Goal: Transaction & Acquisition: Purchase product/service

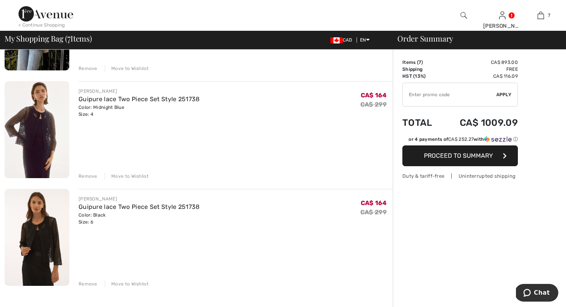
scroll to position [572, 0]
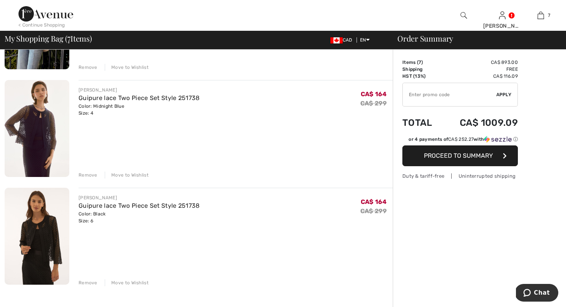
click at [86, 174] on div "Remove" at bounding box center [88, 175] width 19 height 7
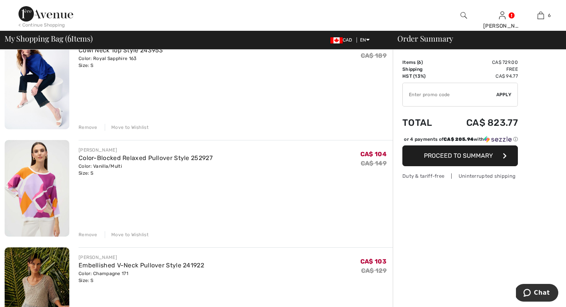
scroll to position [307, 0]
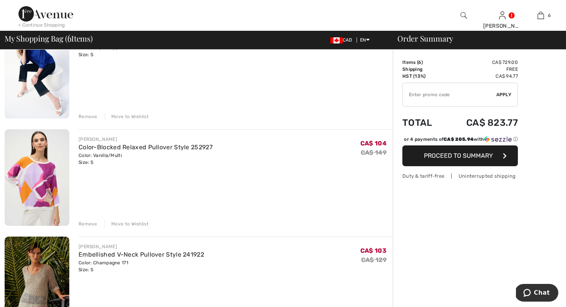
click at [463, 159] on span "Proceed to Summary" at bounding box center [458, 155] width 69 height 7
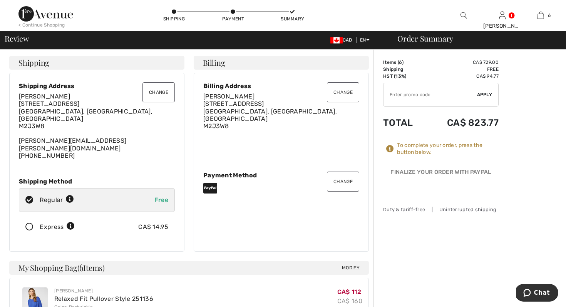
click at [429, 98] on input "TEXT" at bounding box center [431, 94] width 94 height 23
type input "EXTRA15"
click at [486, 91] on span "Apply" at bounding box center [484, 94] width 15 height 7
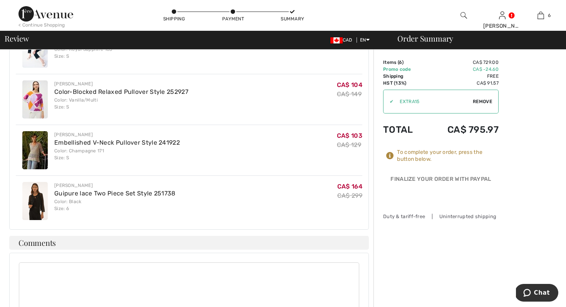
scroll to position [353, 0]
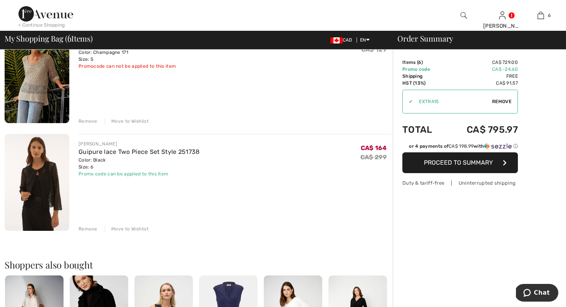
scroll to position [519, 0]
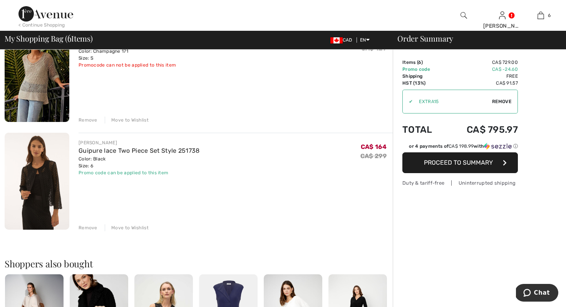
click at [87, 225] on div "Remove" at bounding box center [88, 228] width 19 height 7
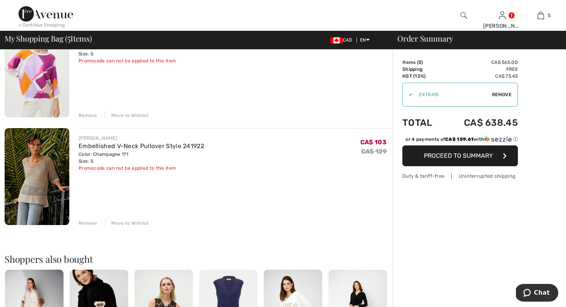
scroll to position [412, 0]
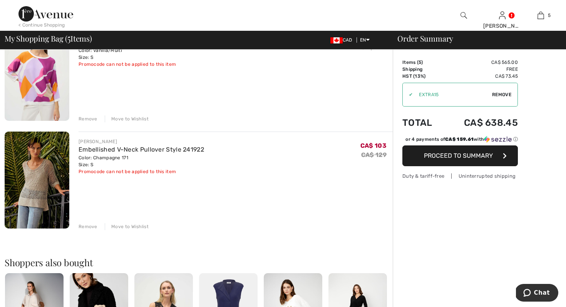
click at [89, 226] on div "Remove" at bounding box center [88, 226] width 19 height 7
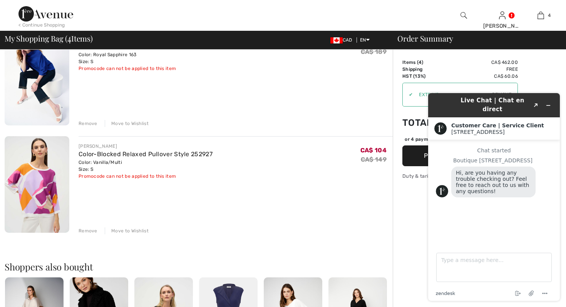
scroll to position [301, 0]
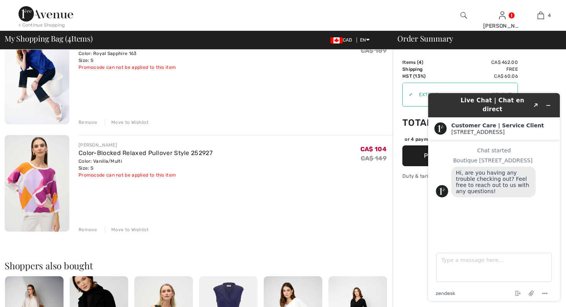
click at [413, 220] on div "Order Summary Details Items ( 4 ) CA$ 462.00 Promo code CA$ 0.00 Shipping Free …" at bounding box center [479, 147] width 173 height 798
click at [549, 103] on icon "Minimize widget" at bounding box center [548, 105] width 5 height 5
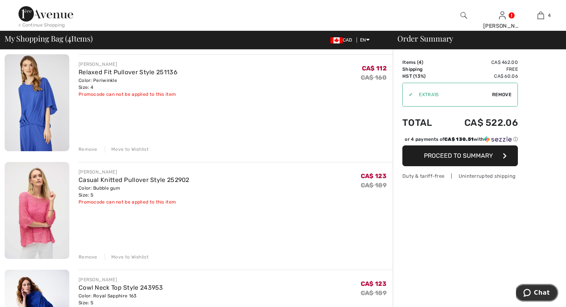
scroll to position [0, 0]
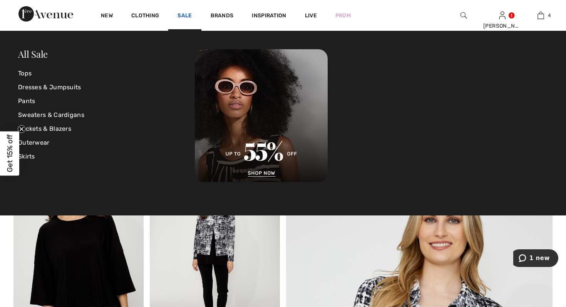
click at [184, 12] on link "Sale" at bounding box center [185, 16] width 14 height 8
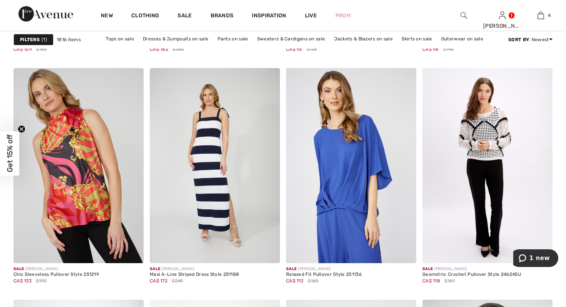
scroll to position [1372, 0]
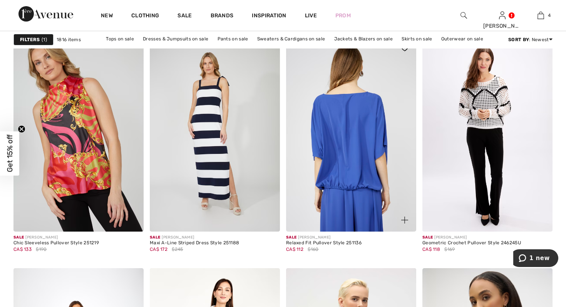
click at [370, 114] on img at bounding box center [351, 134] width 130 height 195
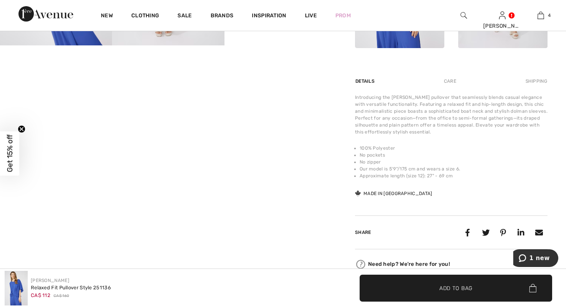
scroll to position [207, 0]
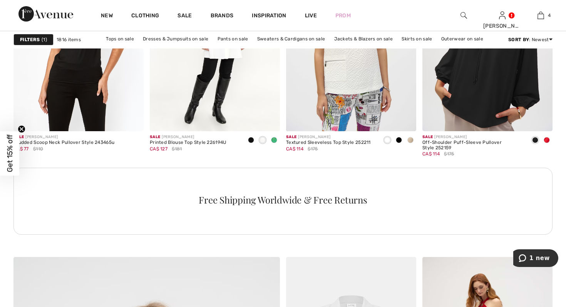
scroll to position [1706, 0]
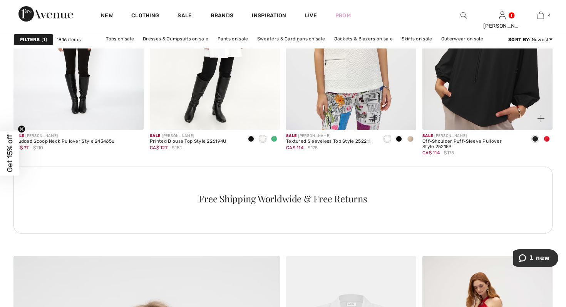
click at [481, 107] on img at bounding box center [488, 32] width 130 height 195
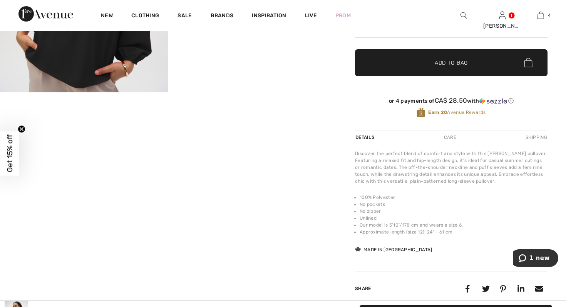
scroll to position [45, 0]
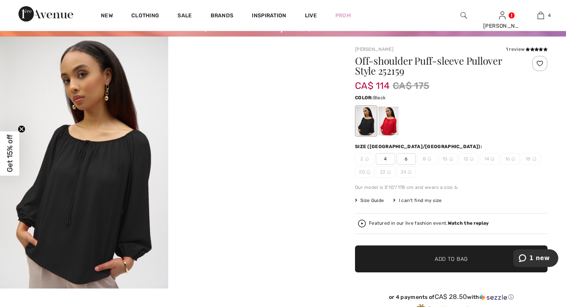
click at [360, 136] on div at bounding box center [366, 121] width 20 height 29
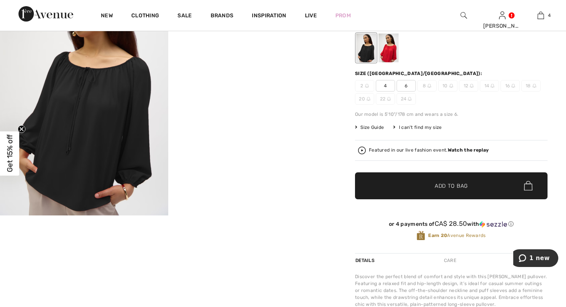
scroll to position [6, 0]
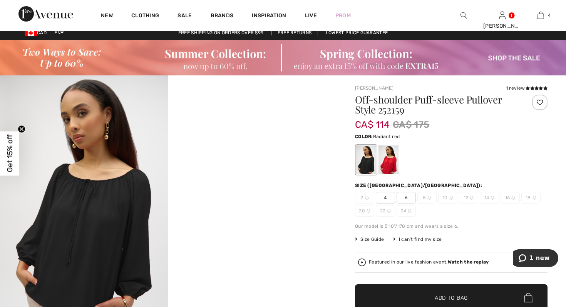
click at [389, 165] on div at bounding box center [389, 160] width 20 height 29
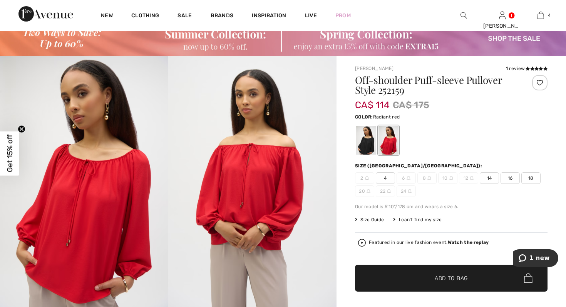
scroll to position [0, 0]
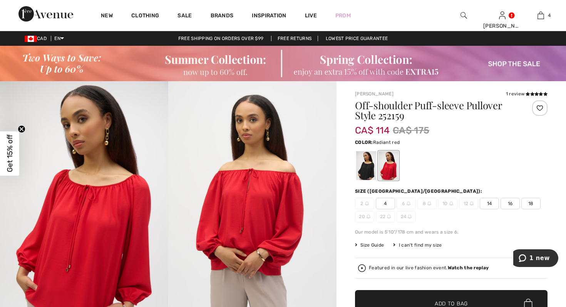
click at [386, 203] on span "4" at bounding box center [385, 204] width 19 height 12
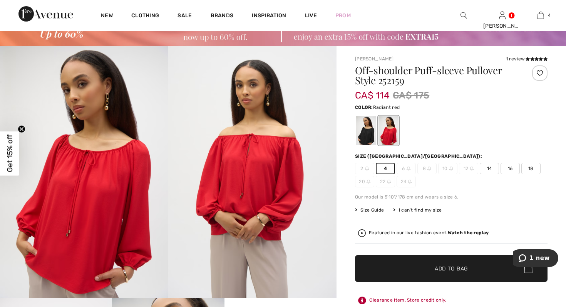
scroll to position [45, 0]
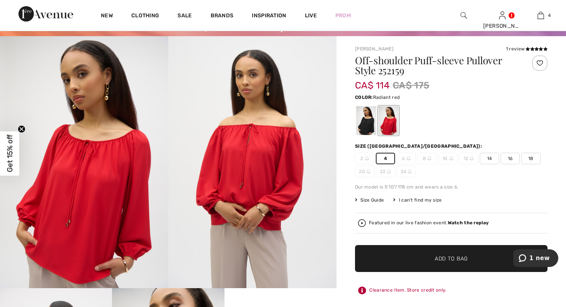
click at [416, 257] on span "✔ Added to Bag" at bounding box center [439, 259] width 47 height 8
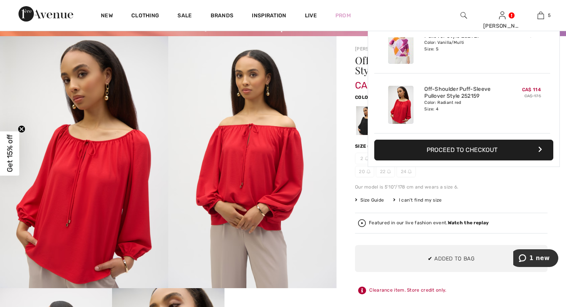
scroll to position [0, 0]
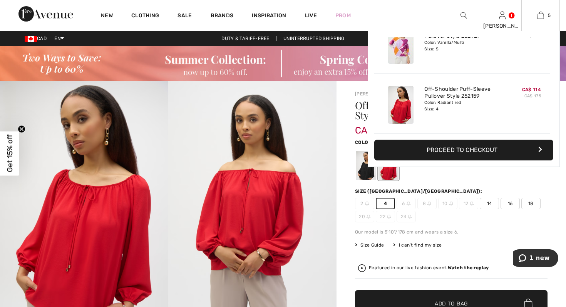
click at [476, 151] on button "Proceed to Checkout" at bounding box center [463, 150] width 179 height 21
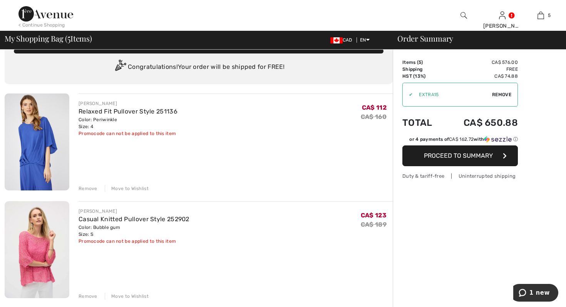
scroll to position [1, 0]
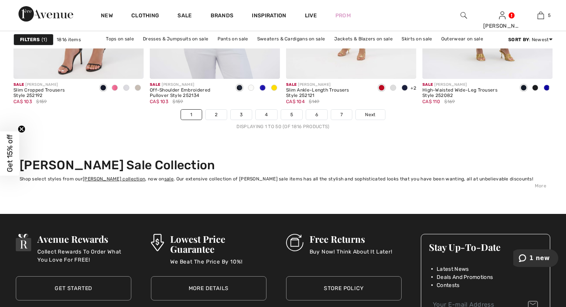
scroll to position [3545, 0]
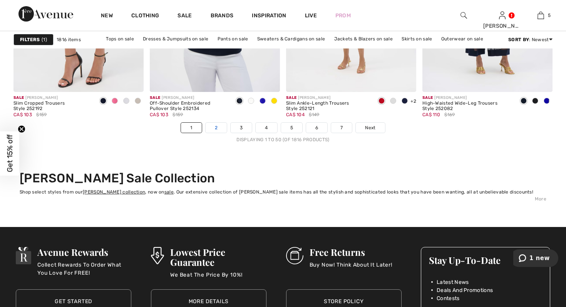
click at [215, 126] on link "2" at bounding box center [216, 128] width 21 height 10
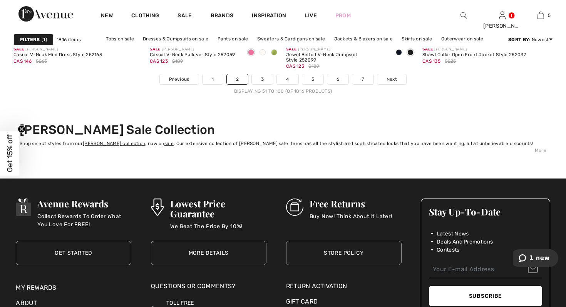
scroll to position [3595, 0]
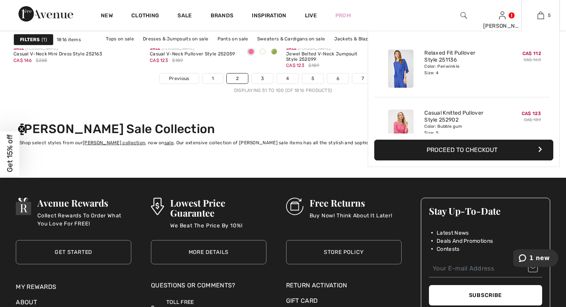
click at [463, 154] on button "Proceed to Checkout" at bounding box center [463, 150] width 179 height 21
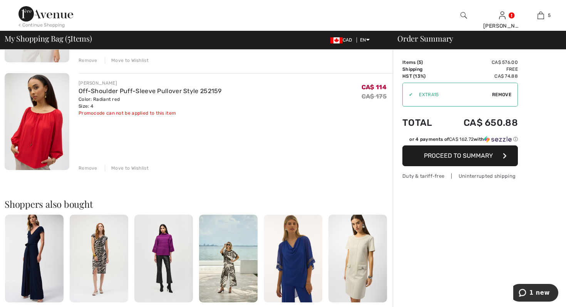
scroll to position [517, 0]
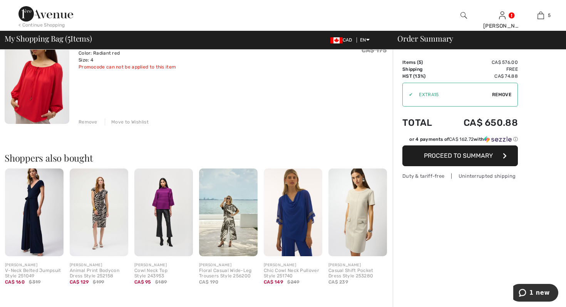
click at [165, 208] on img at bounding box center [163, 213] width 59 height 88
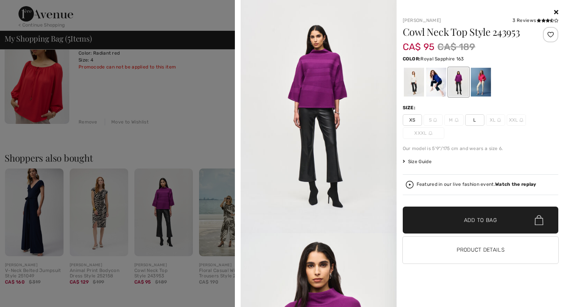
click at [432, 81] on div at bounding box center [436, 82] width 20 height 29
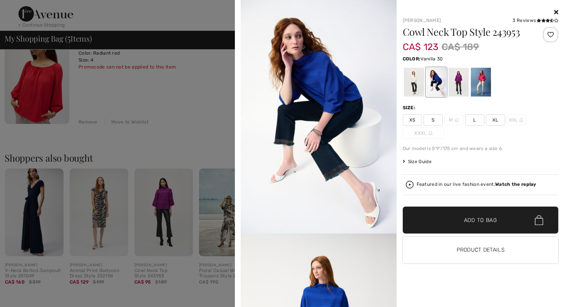
click at [414, 85] on div at bounding box center [414, 82] width 20 height 29
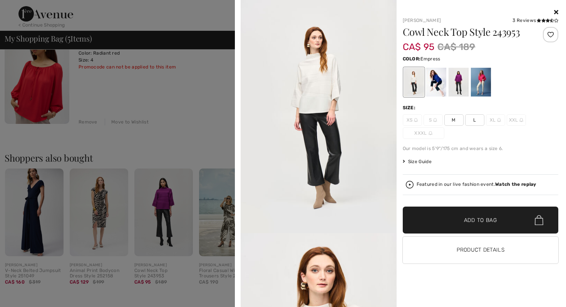
click at [461, 84] on div at bounding box center [458, 82] width 20 height 29
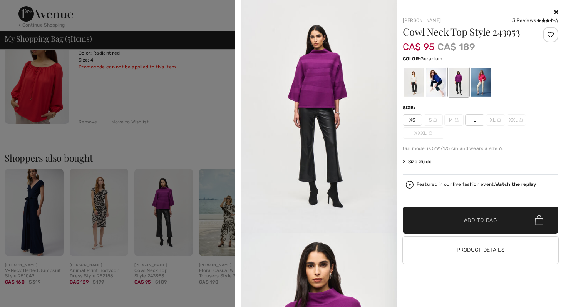
click at [488, 84] on div at bounding box center [481, 82] width 20 height 29
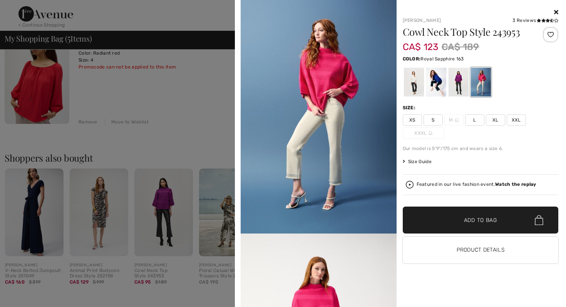
click at [433, 88] on div at bounding box center [436, 82] width 20 height 29
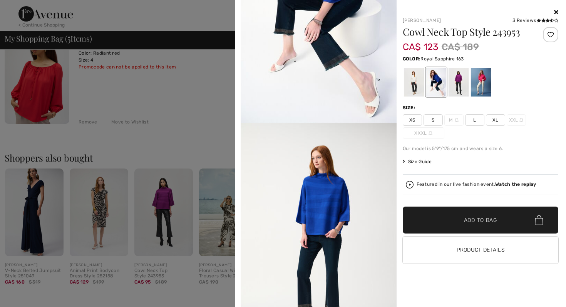
scroll to position [165, 0]
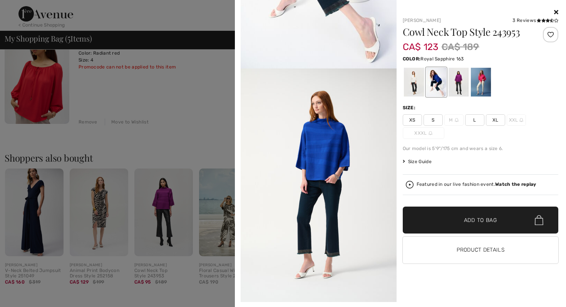
click at [428, 281] on div "Joseph Ribkoff 3 Reviews 3 Reviews Cowl Neck Top Style 243953 CA$ 123 CA$ 189 C…" at bounding box center [478, 158] width 162 height 300
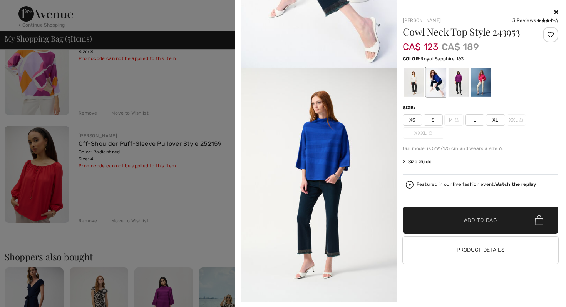
scroll to position [359, 0]
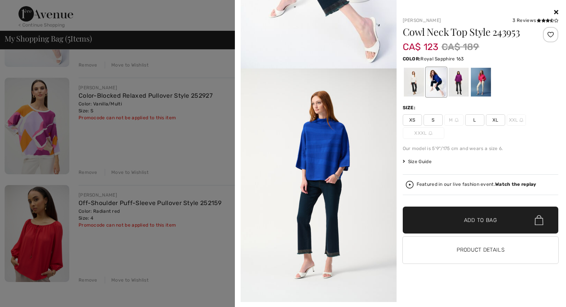
click at [556, 8] on div at bounding box center [481, 12] width 156 height 9
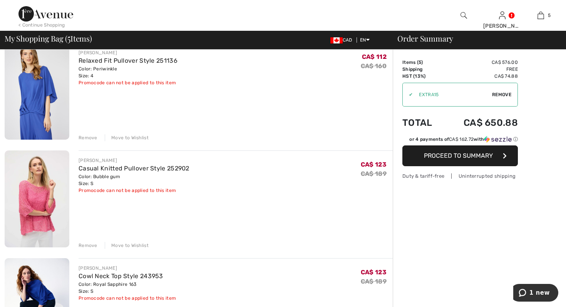
scroll to position [71, 0]
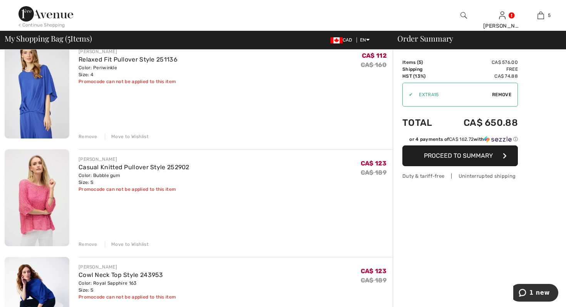
click at [458, 158] on span "Proceed to Summary" at bounding box center [458, 155] width 69 height 7
click at [543, 290] on span "1 new" at bounding box center [540, 293] width 20 height 7
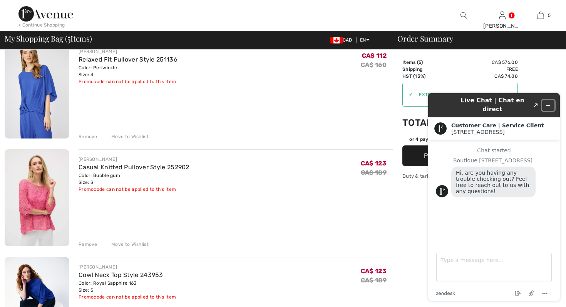
click at [547, 103] on icon "Minimize widget" at bounding box center [548, 105] width 5 height 5
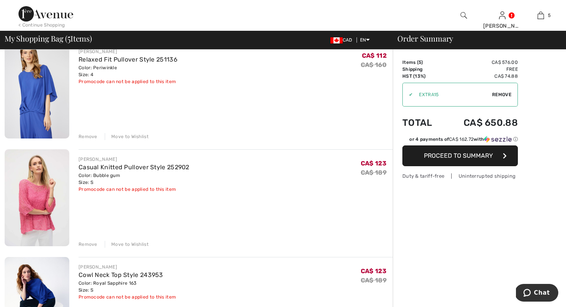
click at [438, 157] on span "Proceed to Summary" at bounding box center [458, 155] width 69 height 7
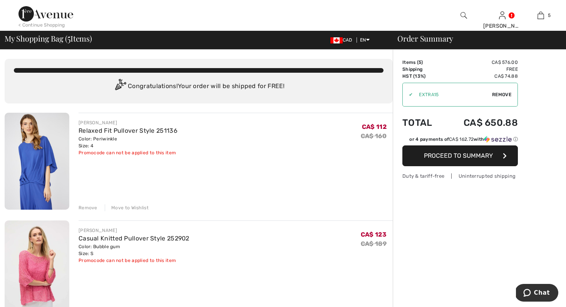
click at [505, 159] on icon "button" at bounding box center [505, 156] width 4 height 6
click at [455, 155] on span "Proceed to Summary" at bounding box center [458, 155] width 69 height 7
click at [444, 156] on span "Proceed to Summary" at bounding box center [458, 155] width 69 height 7
click at [423, 39] on div "Order Summary" at bounding box center [474, 39] width 173 height 8
click at [47, 18] on img at bounding box center [45, 13] width 55 height 15
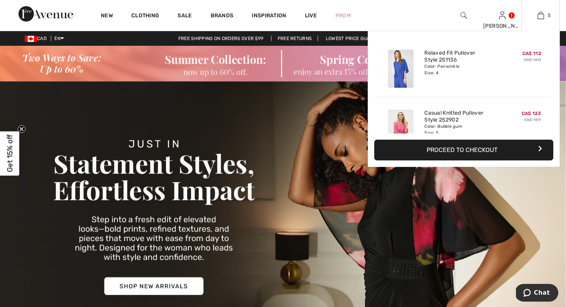
click at [472, 150] on button "Proceed to Checkout" at bounding box center [463, 150] width 179 height 21
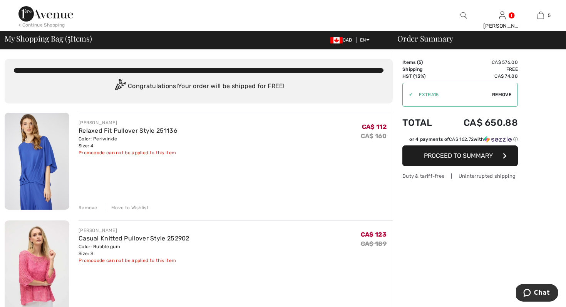
click at [452, 154] on span "Proceed to Summary" at bounding box center [458, 155] width 69 height 7
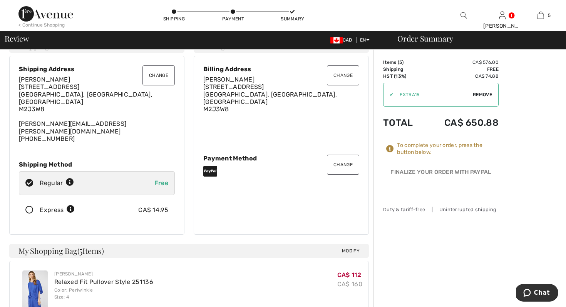
scroll to position [19, 0]
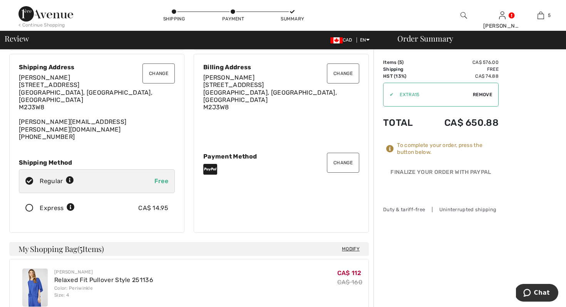
click at [341, 153] on button "Change" at bounding box center [343, 163] width 32 height 20
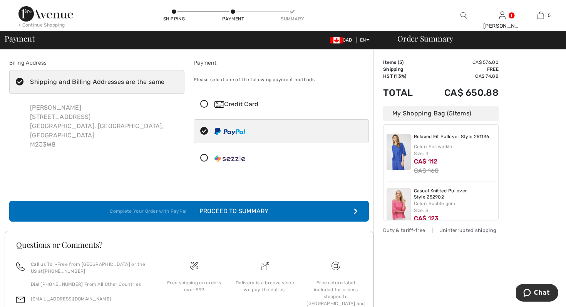
click at [207, 101] on icon at bounding box center [204, 105] width 20 height 8
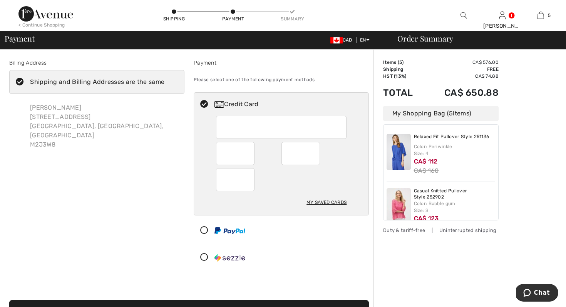
click at [286, 249] on div at bounding box center [278, 257] width 168 height 23
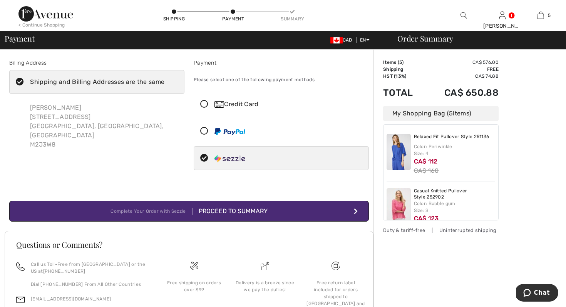
click at [205, 103] on icon at bounding box center [204, 105] width 20 height 8
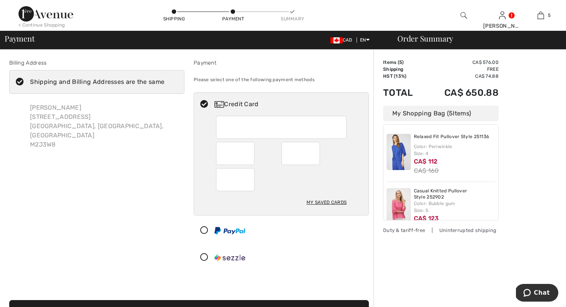
click at [332, 203] on div "My Saved Cards" at bounding box center [327, 202] width 40 height 13
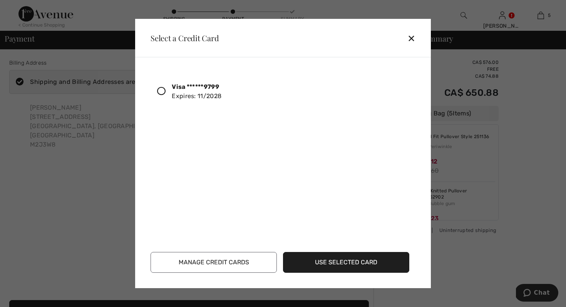
click at [164, 89] on icon at bounding box center [161, 91] width 8 height 8
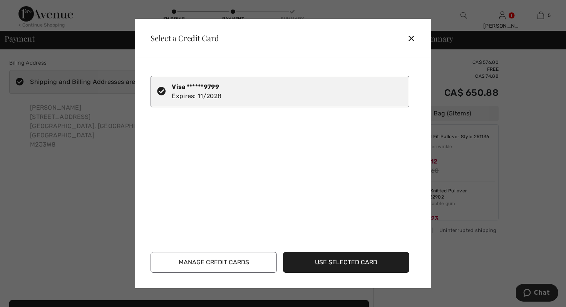
click at [359, 263] on button "Use Selected Card" at bounding box center [346, 262] width 126 height 21
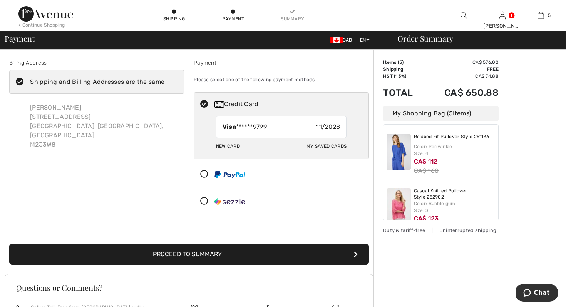
click at [173, 250] on button "Proceed to Summary" at bounding box center [189, 254] width 360 height 21
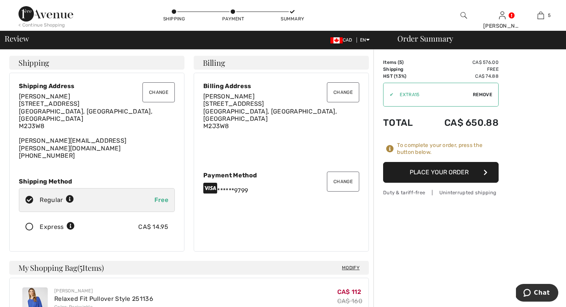
click at [436, 169] on button "Place Your Order" at bounding box center [441, 172] width 116 height 21
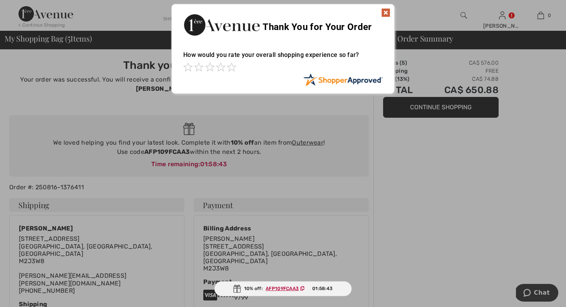
click at [386, 13] on img at bounding box center [385, 12] width 9 height 9
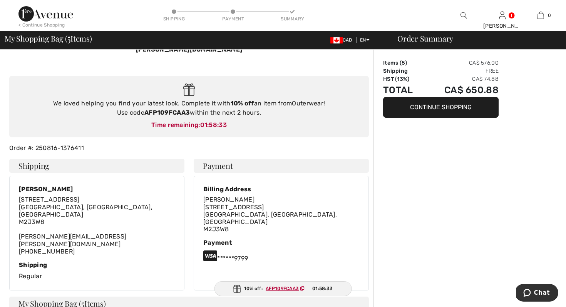
scroll to position [37, 0]
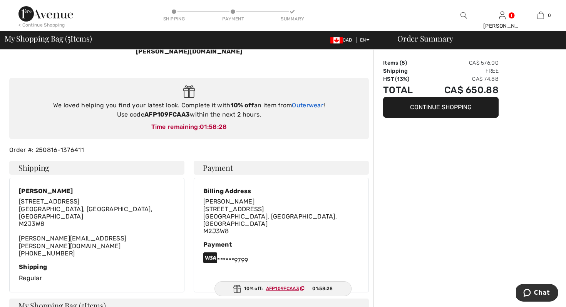
click at [307, 102] on link "Outerwear" at bounding box center [308, 105] width 32 height 7
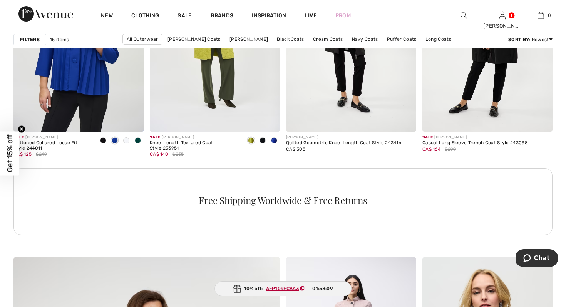
scroll to position [1679, 0]
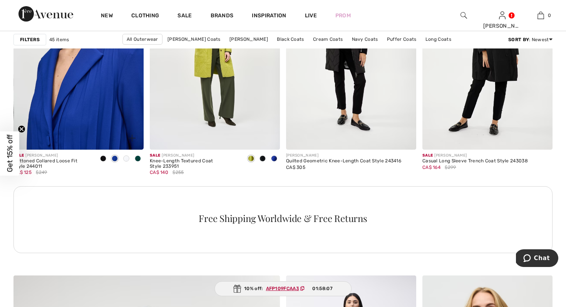
click at [81, 106] on img at bounding box center [78, 52] width 130 height 195
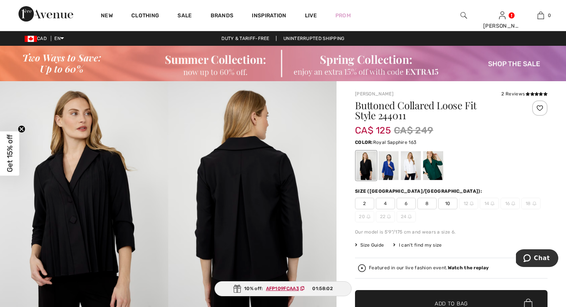
click at [389, 172] on div at bounding box center [389, 165] width 20 height 29
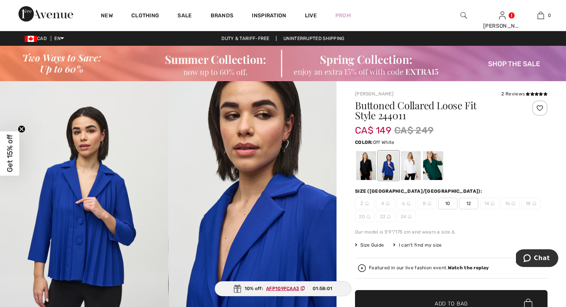
click at [414, 171] on div at bounding box center [411, 165] width 20 height 29
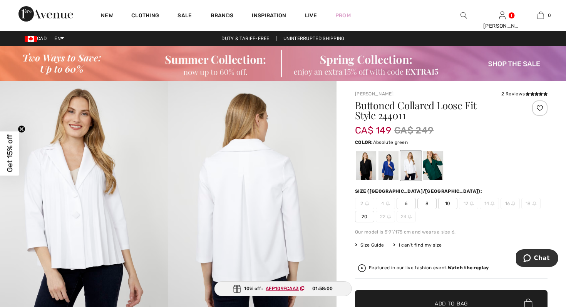
click at [439, 166] on div at bounding box center [433, 165] width 20 height 29
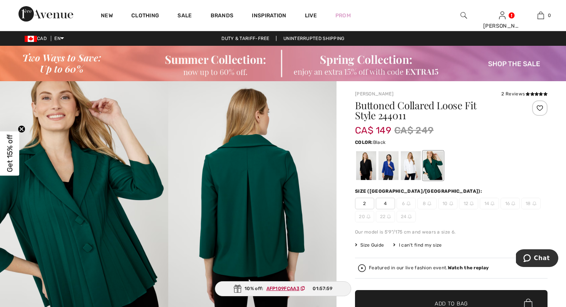
click at [366, 169] on div at bounding box center [366, 165] width 20 height 29
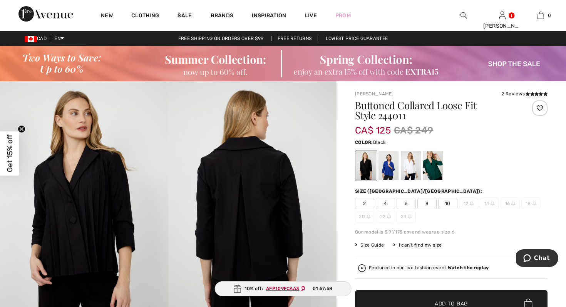
click at [503, 141] on div "Color: Black" at bounding box center [451, 142] width 193 height 9
click at [414, 168] on div at bounding box center [411, 165] width 20 height 29
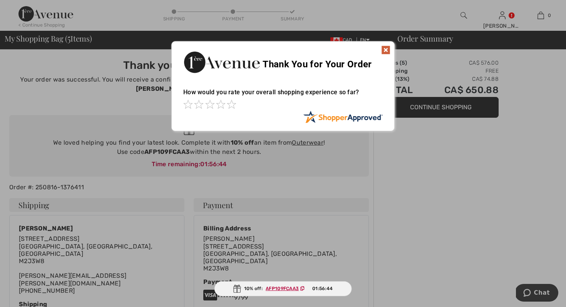
click at [384, 52] on img at bounding box center [385, 49] width 9 height 9
